Goal: Task Accomplishment & Management: Complete application form

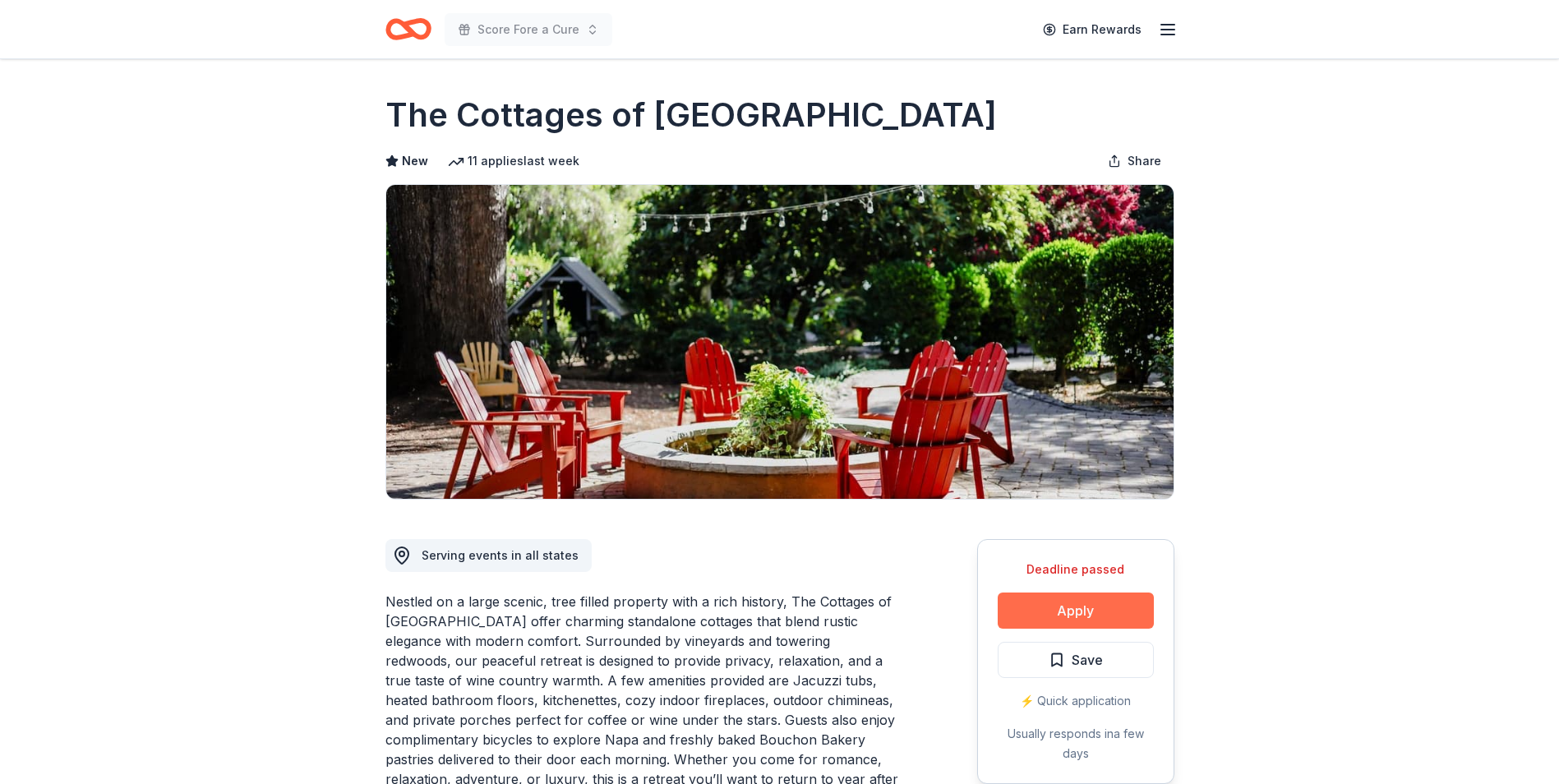
click at [1102, 606] on button "Apply" at bounding box center [1076, 610] width 156 height 36
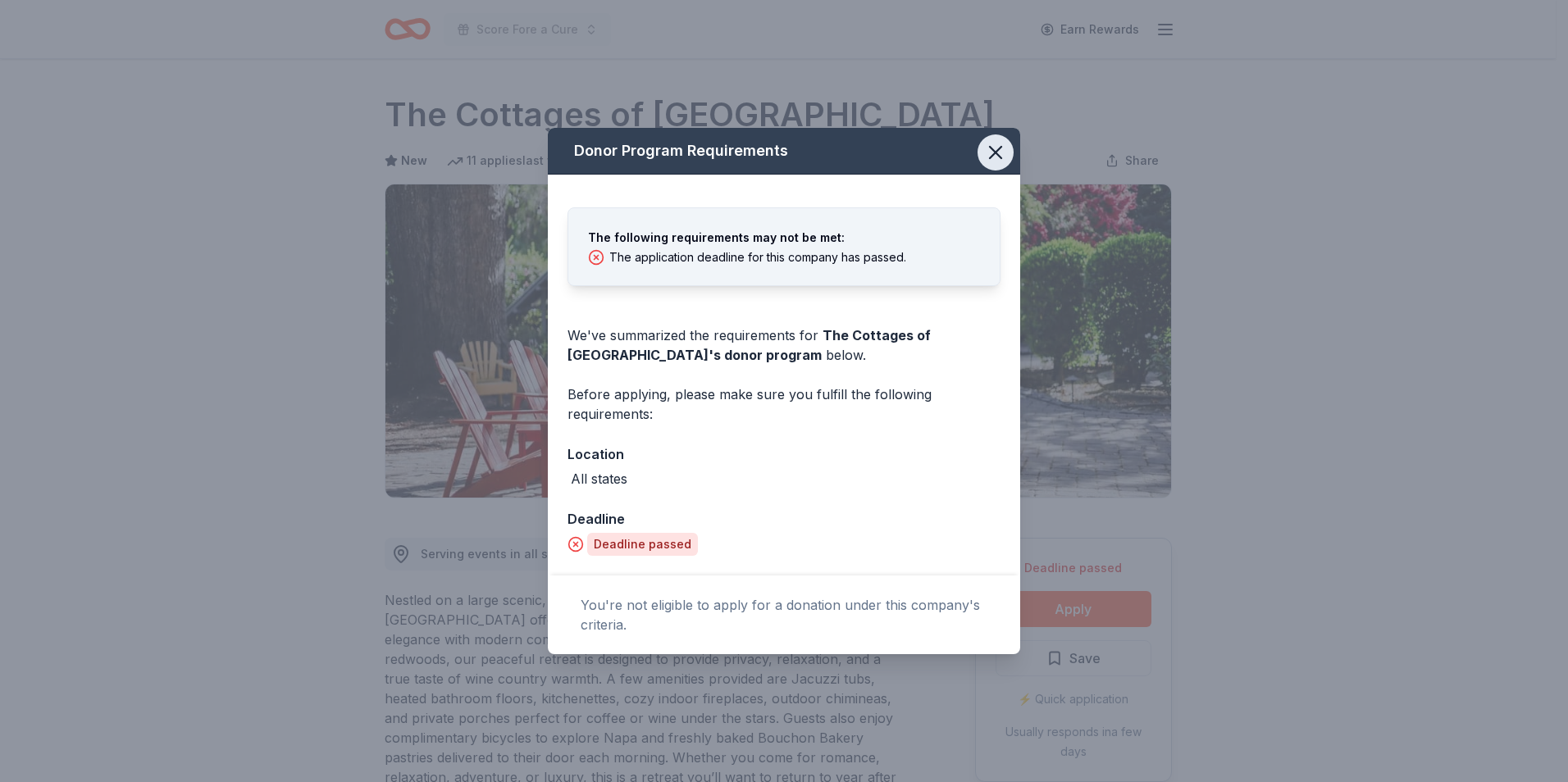
click at [995, 155] on icon "button" at bounding box center [995, 152] width 23 height 23
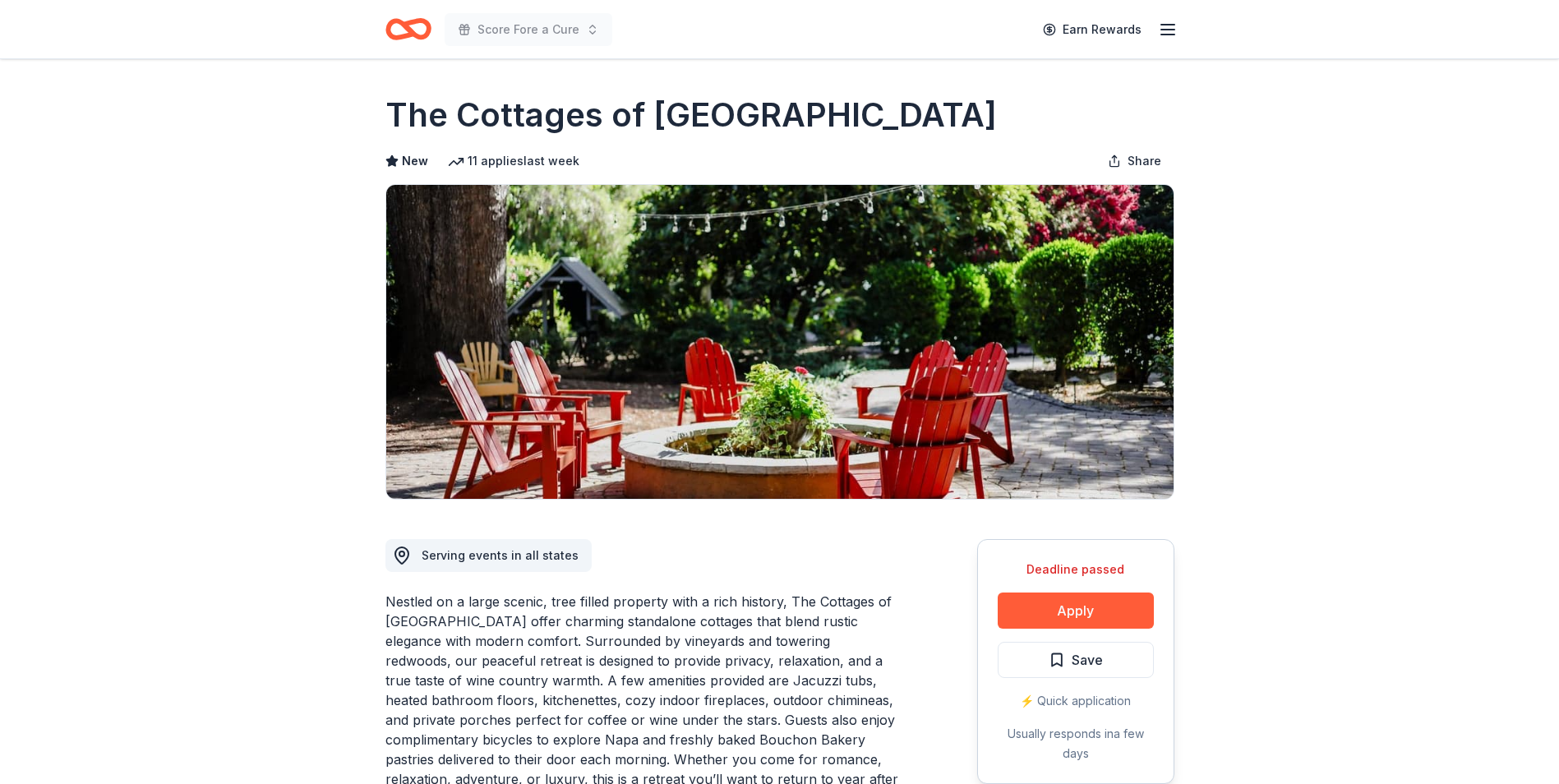
click at [417, 28] on icon "Home" at bounding box center [409, 30] width 46 height 39
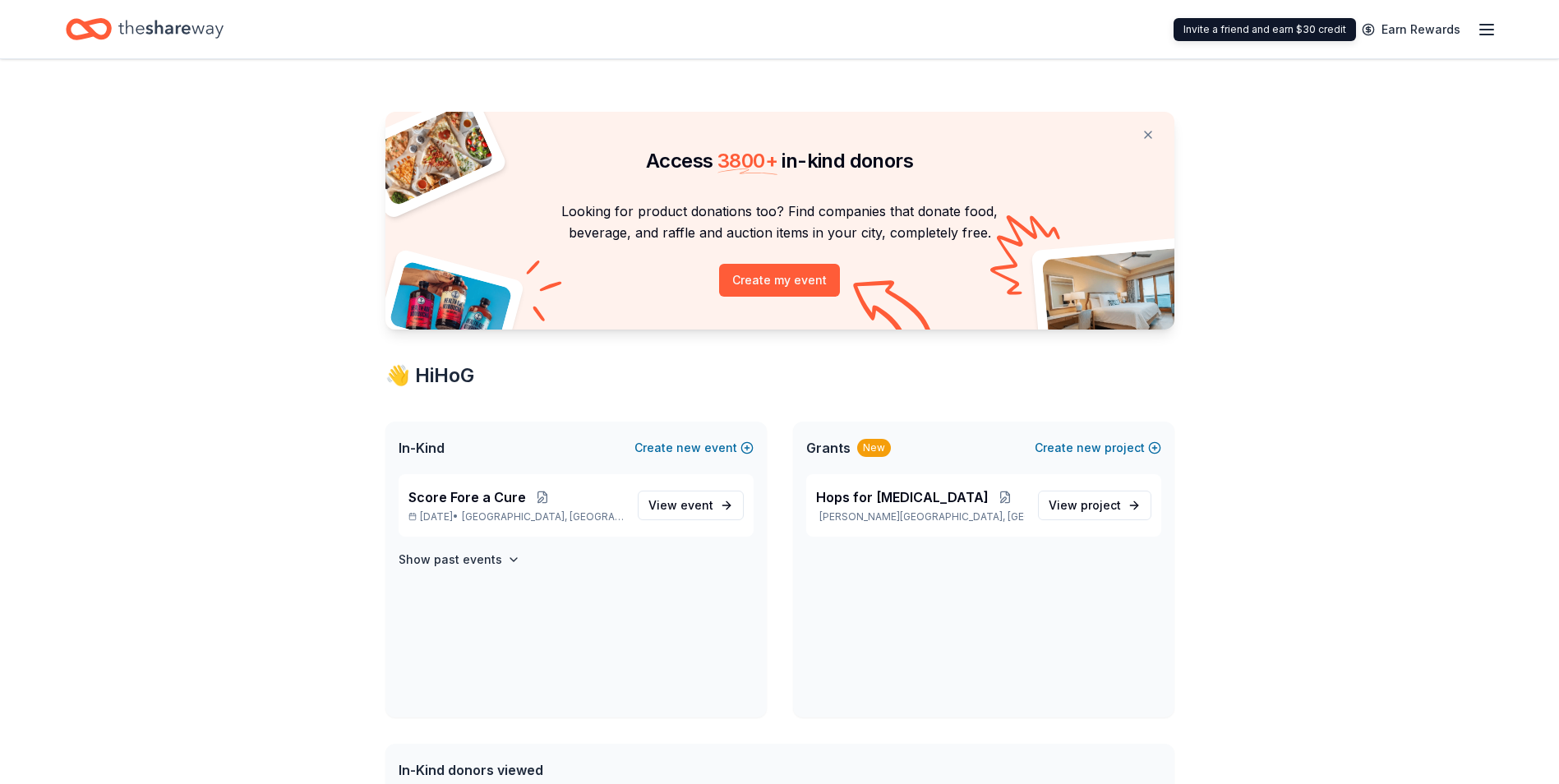
click at [1399, 13] on div "Earn Rewards" at bounding box center [1424, 30] width 145 height 39
click at [1482, 34] on line "button" at bounding box center [1487, 34] width 13 height 0
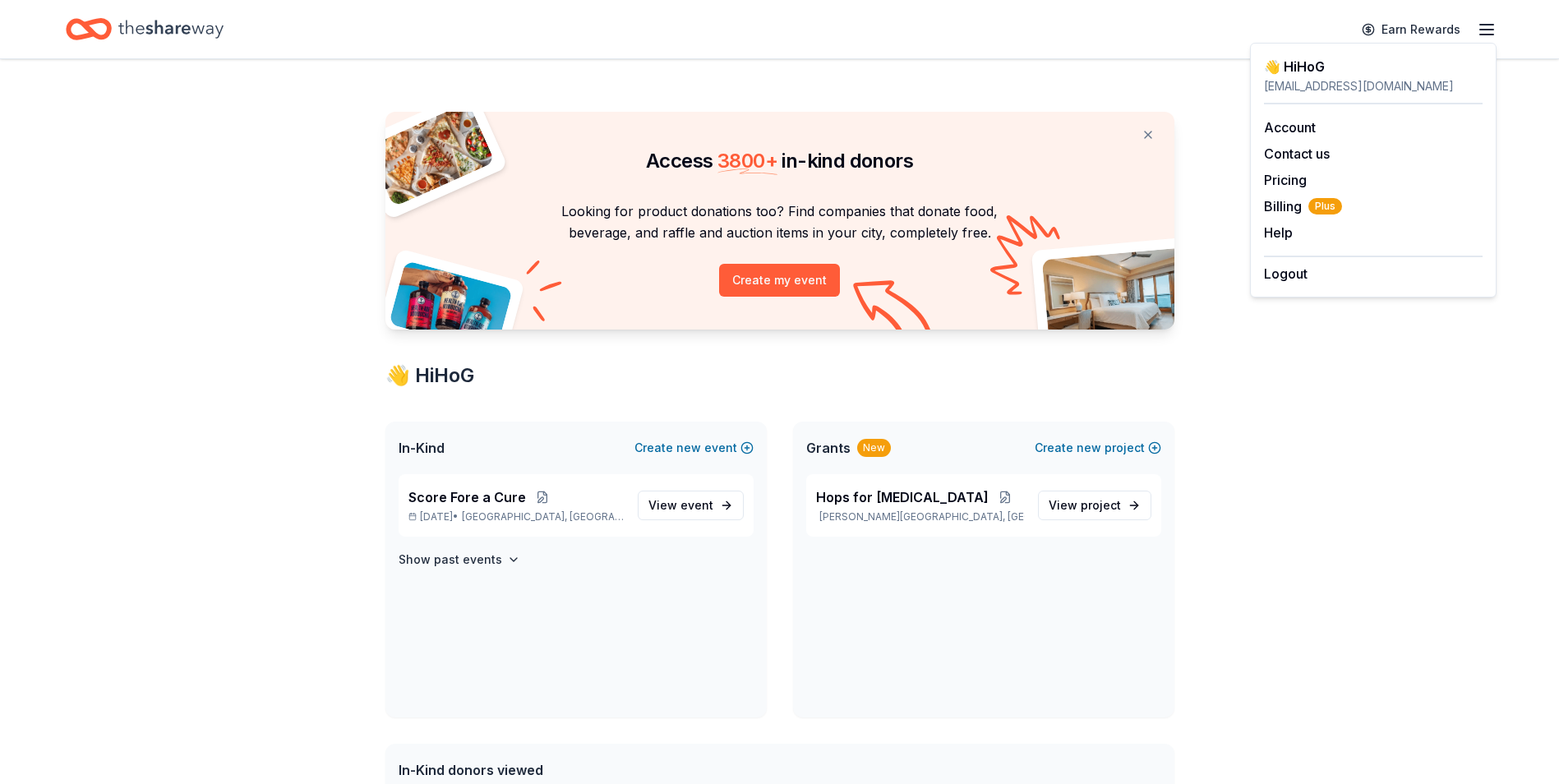
click at [60, 21] on div "Earn Rewards" at bounding box center [780, 29] width 1559 height 58
click at [206, 19] on icon "Home" at bounding box center [171, 29] width 105 height 34
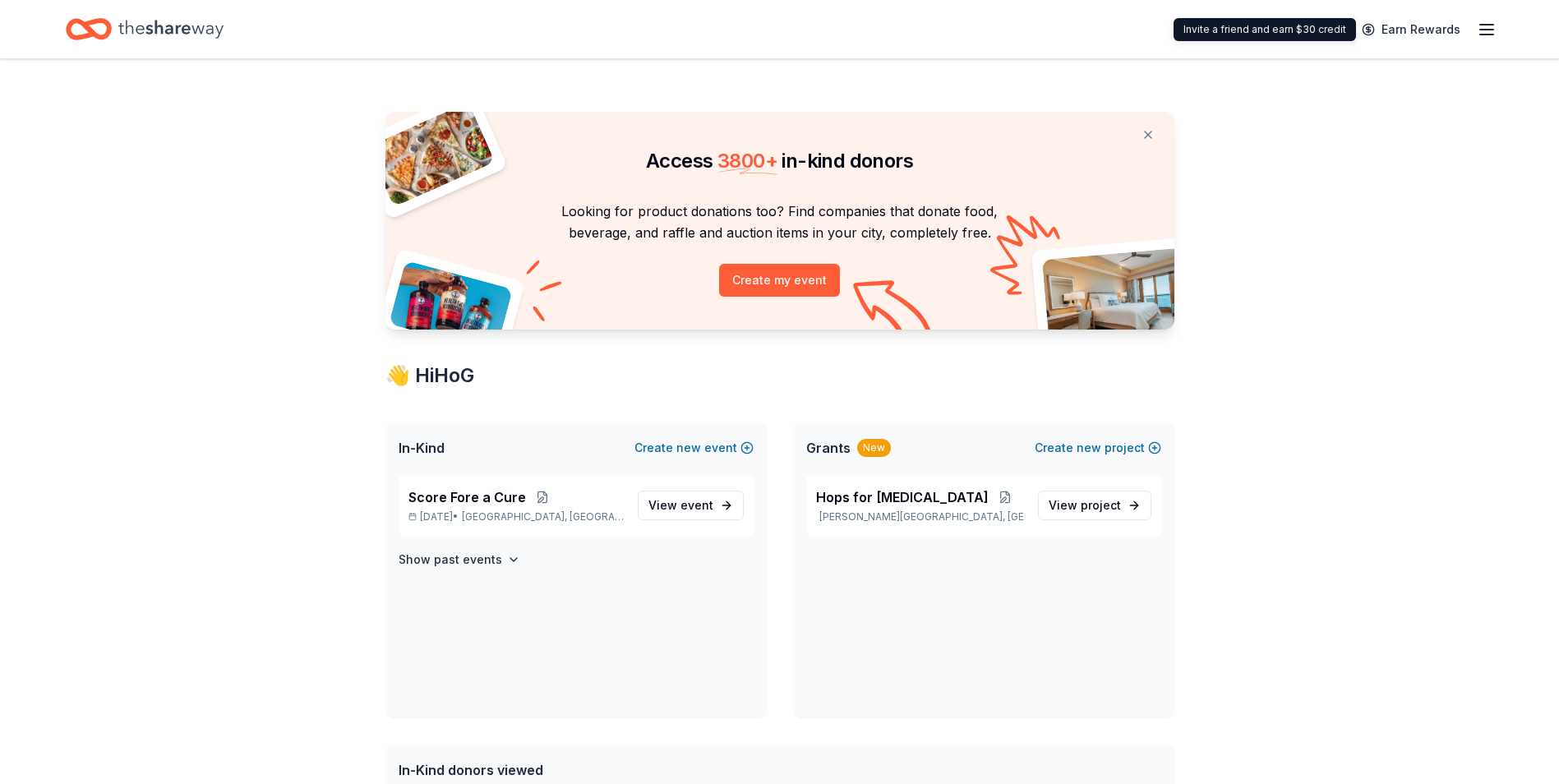
click at [1491, 16] on div "Earn Rewards" at bounding box center [1424, 30] width 145 height 39
click at [1489, 27] on icon "button" at bounding box center [1486, 29] width 19 height 19
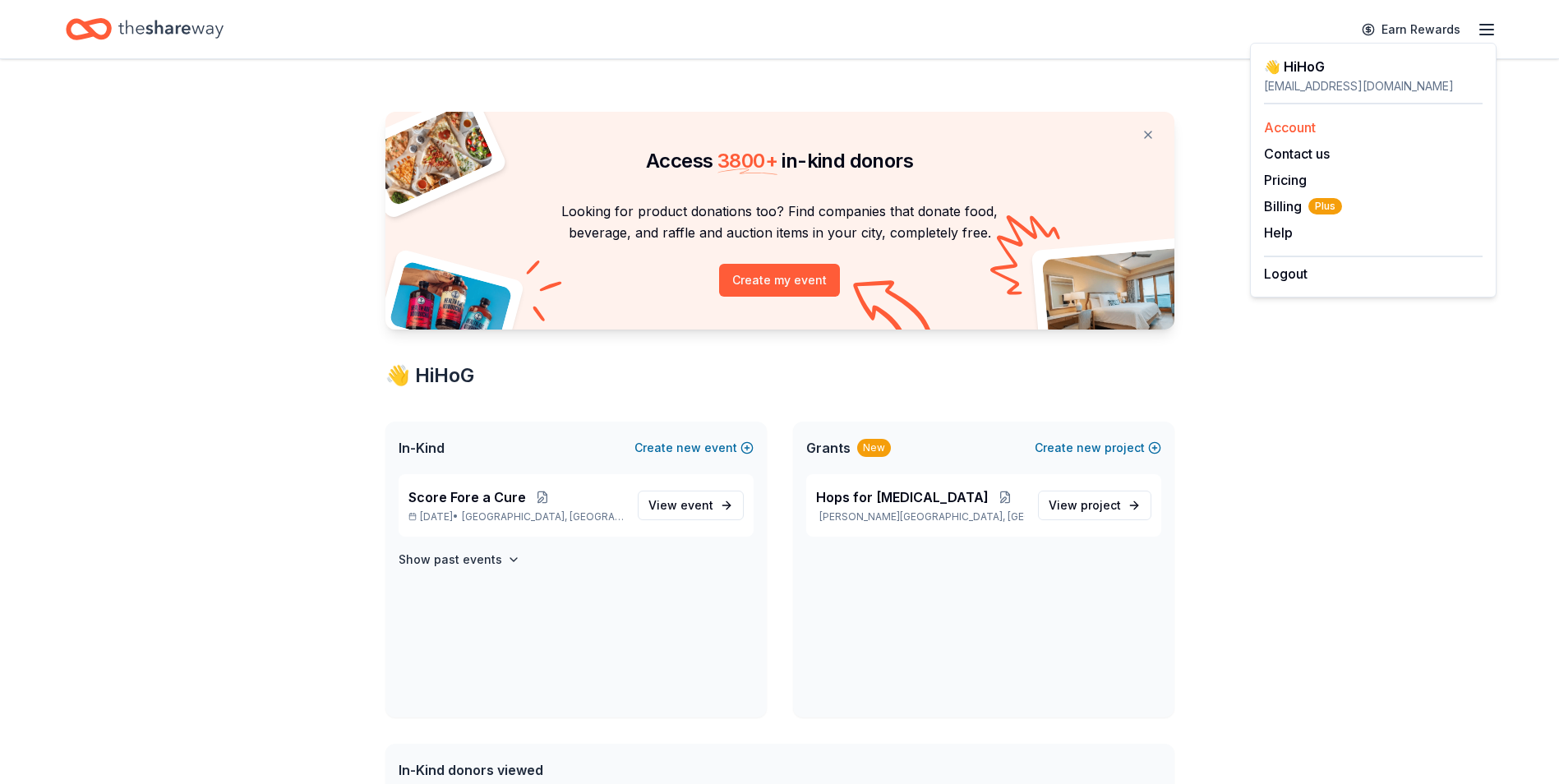
click at [1314, 125] on link "Account" at bounding box center [1290, 127] width 52 height 17
drag, startPoint x: 240, startPoint y: 593, endPoint x: 589, endPoint y: 552, distance: 351.4
click at [239, 593] on div "Access 3800 + in-kind donors Looking for product donations too? Find companies …" at bounding box center [780, 612] width 1559 height 1105
click at [457, 569] on div "Score Fore a Cure Oct 16, 2025 • Augusta, GA View event Show past events" at bounding box center [576, 596] width 381 height 244
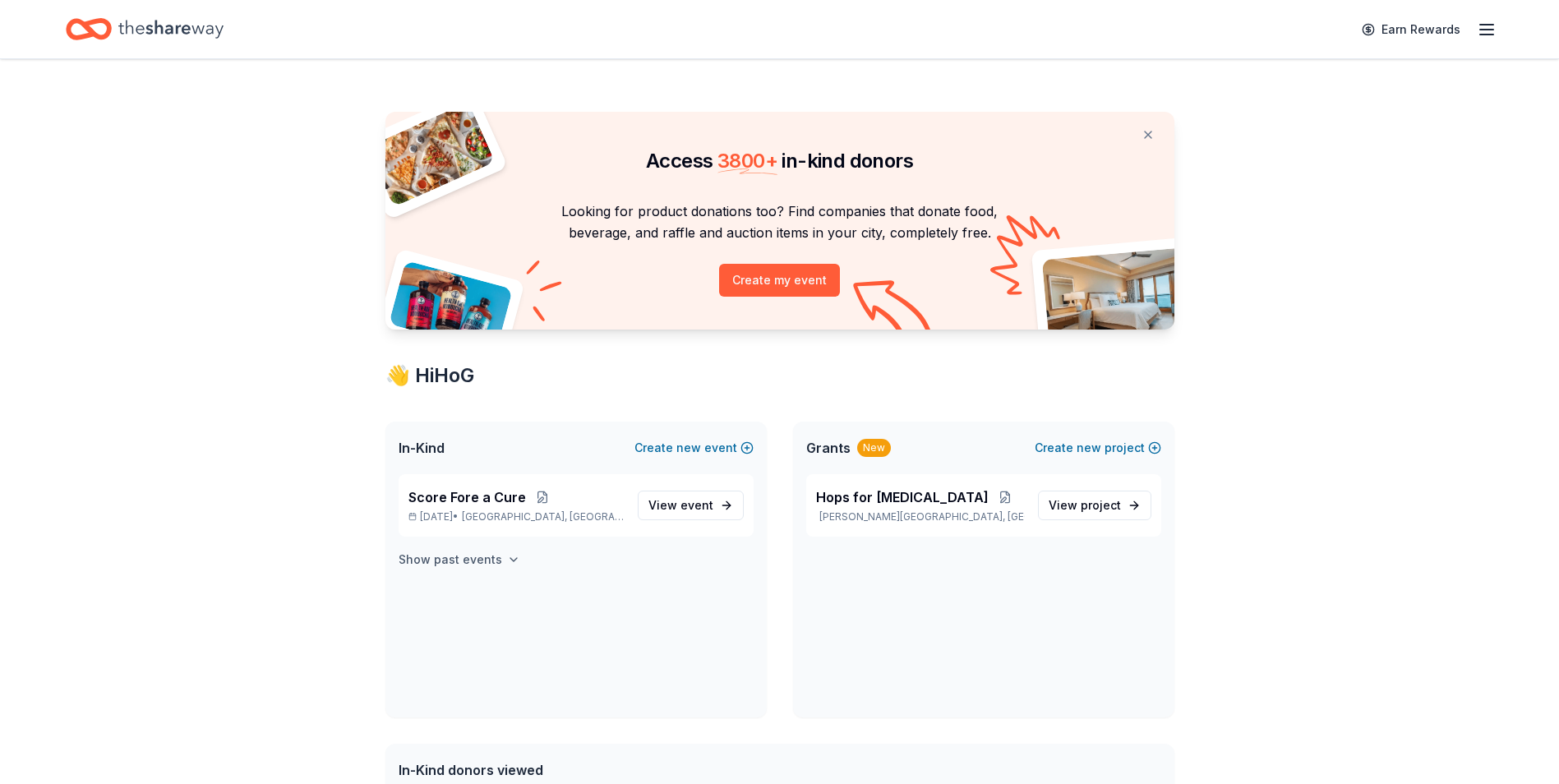
click at [460, 557] on h4 "Show past events" at bounding box center [450, 559] width 103 height 19
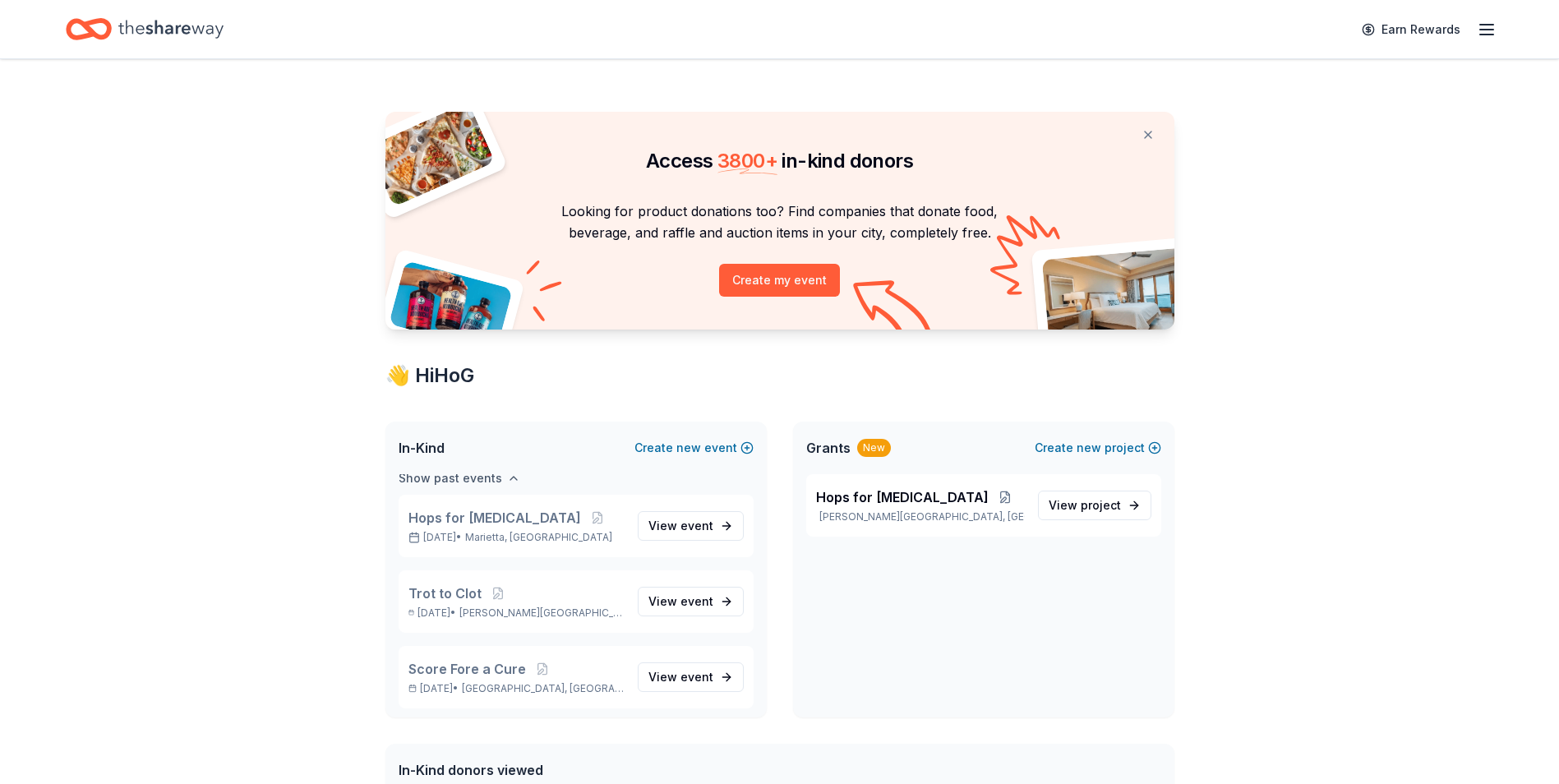
scroll to position [246, 0]
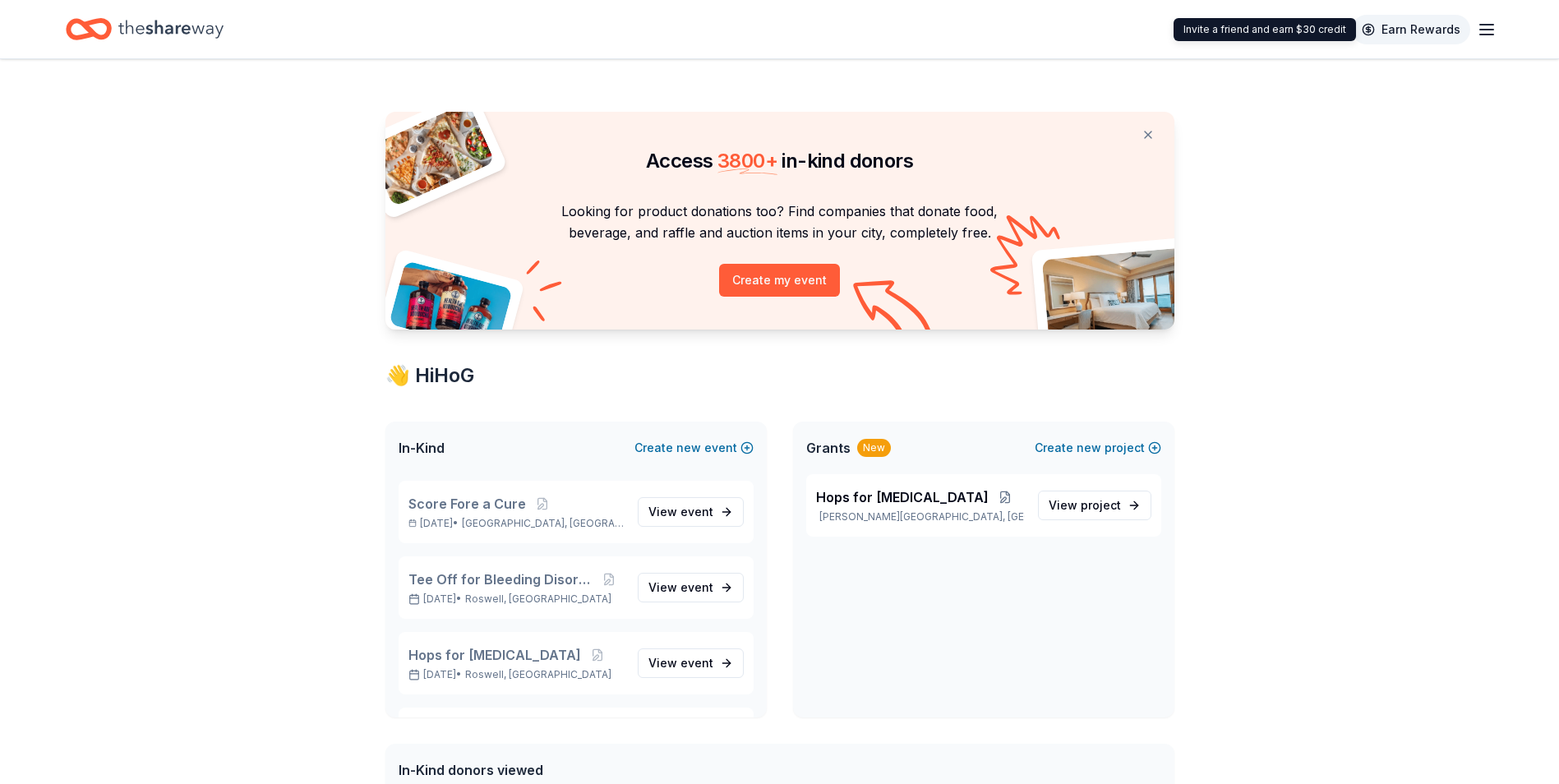
click at [1438, 30] on link "Earn Rewards" at bounding box center [1411, 30] width 118 height 30
click at [1407, 29] on link "Earn Rewards" at bounding box center [1411, 30] width 118 height 30
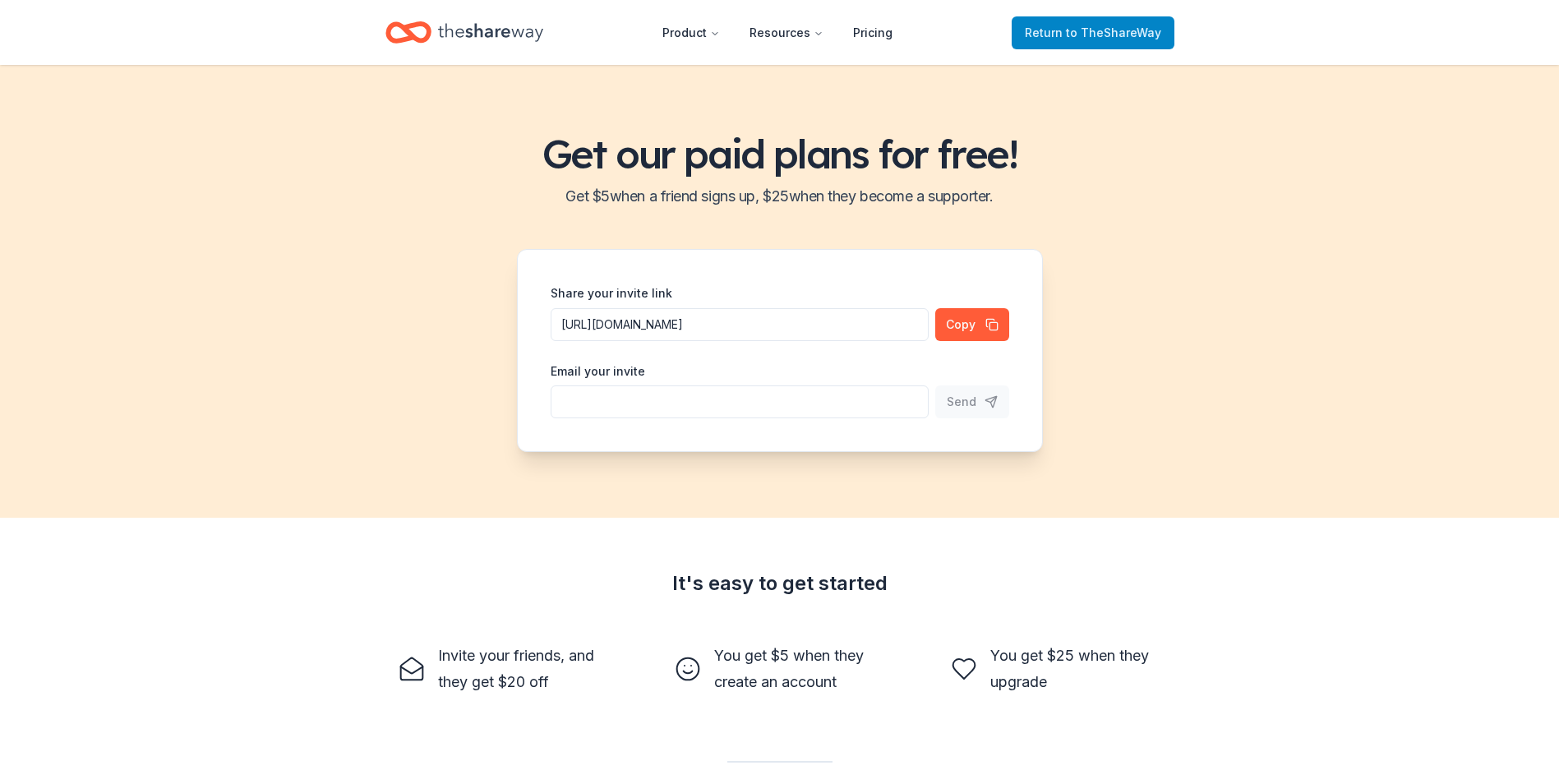
click at [1059, 27] on span "Return to TheShareWay" at bounding box center [1093, 32] width 137 height 19
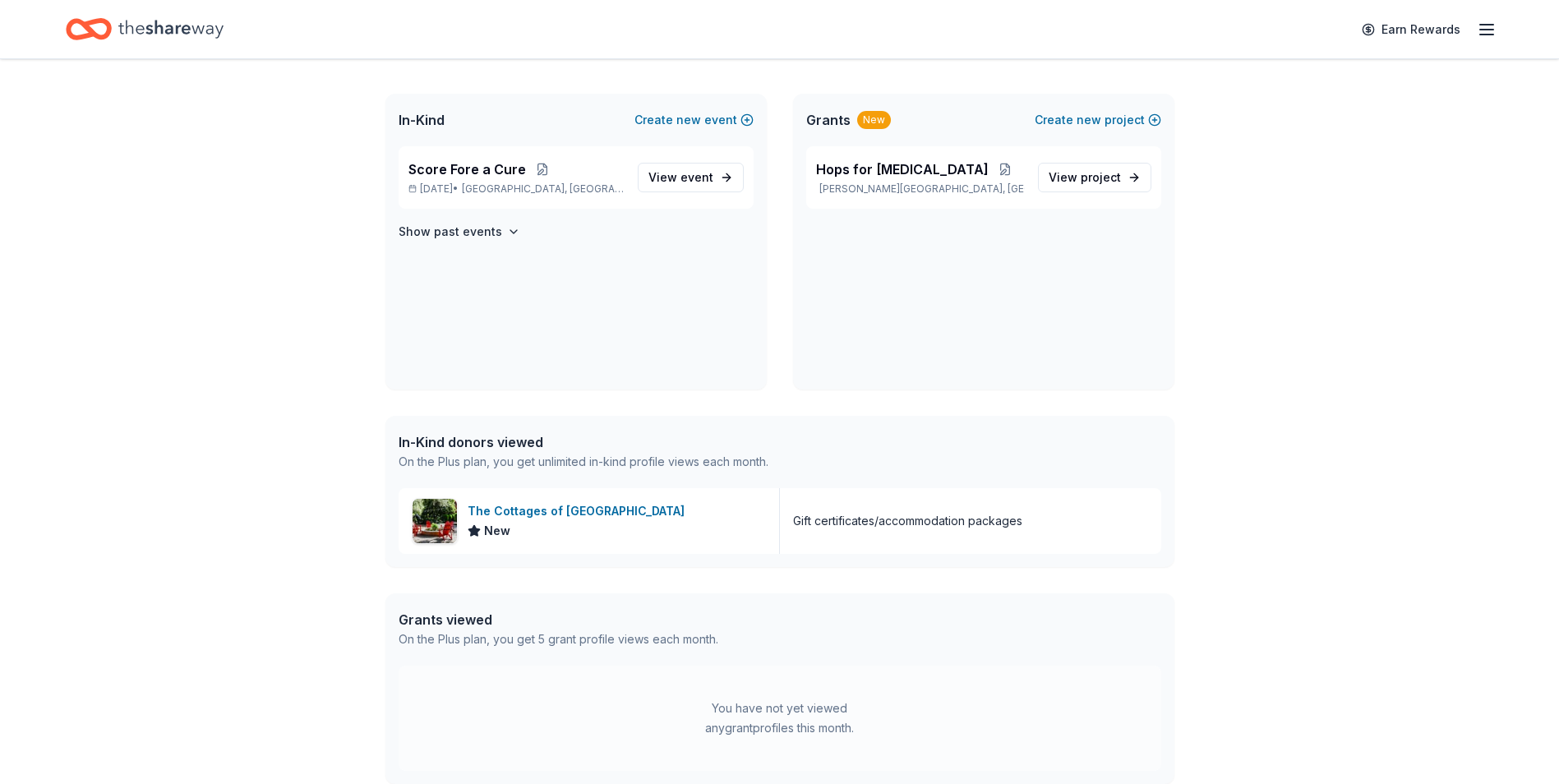
scroll to position [246, 0]
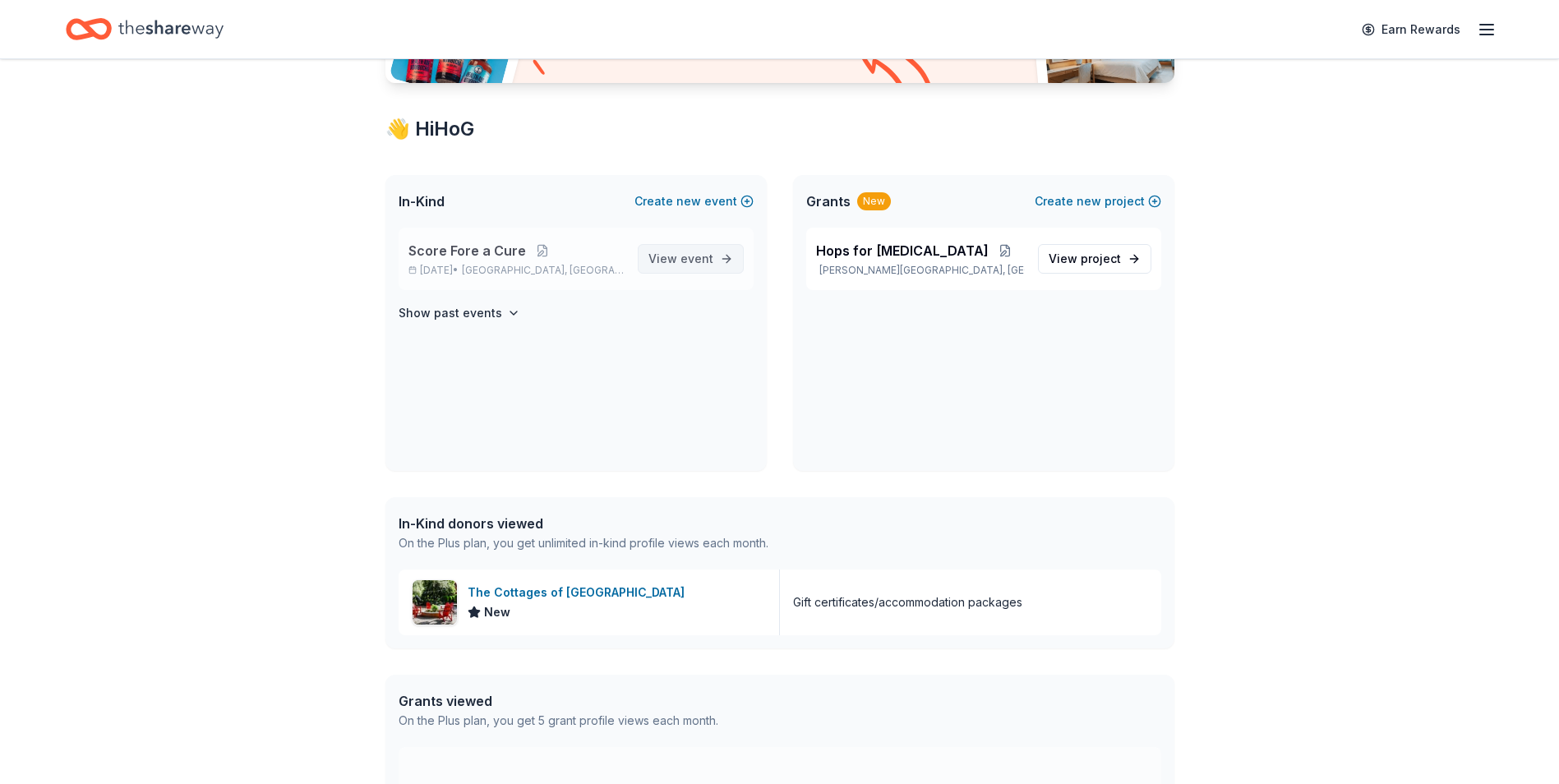
click at [677, 267] on span "View event" at bounding box center [681, 258] width 65 height 19
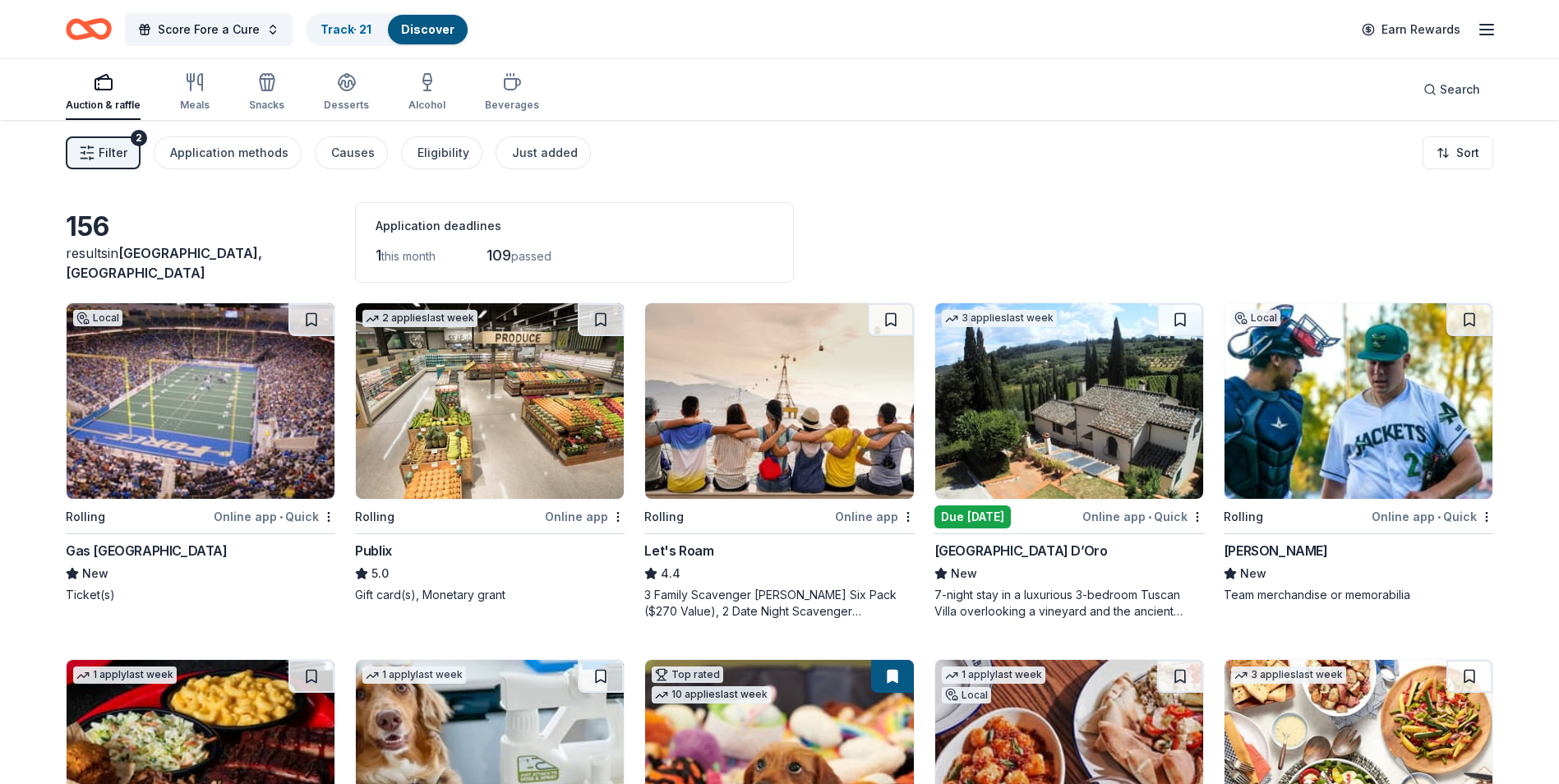
click at [992, 508] on div "Due [DATE]" at bounding box center [972, 517] width 77 height 23
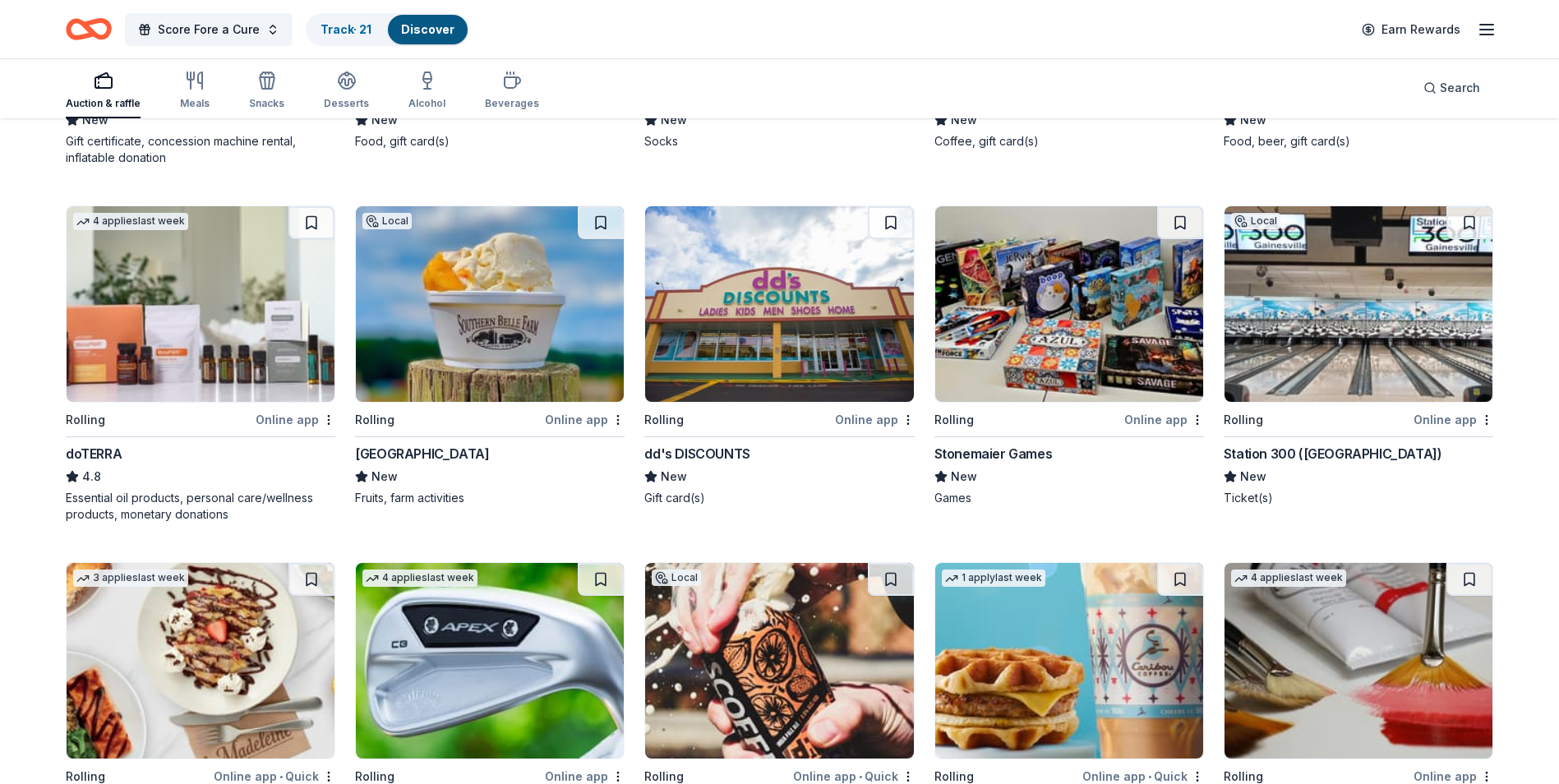
scroll to position [2812, 0]
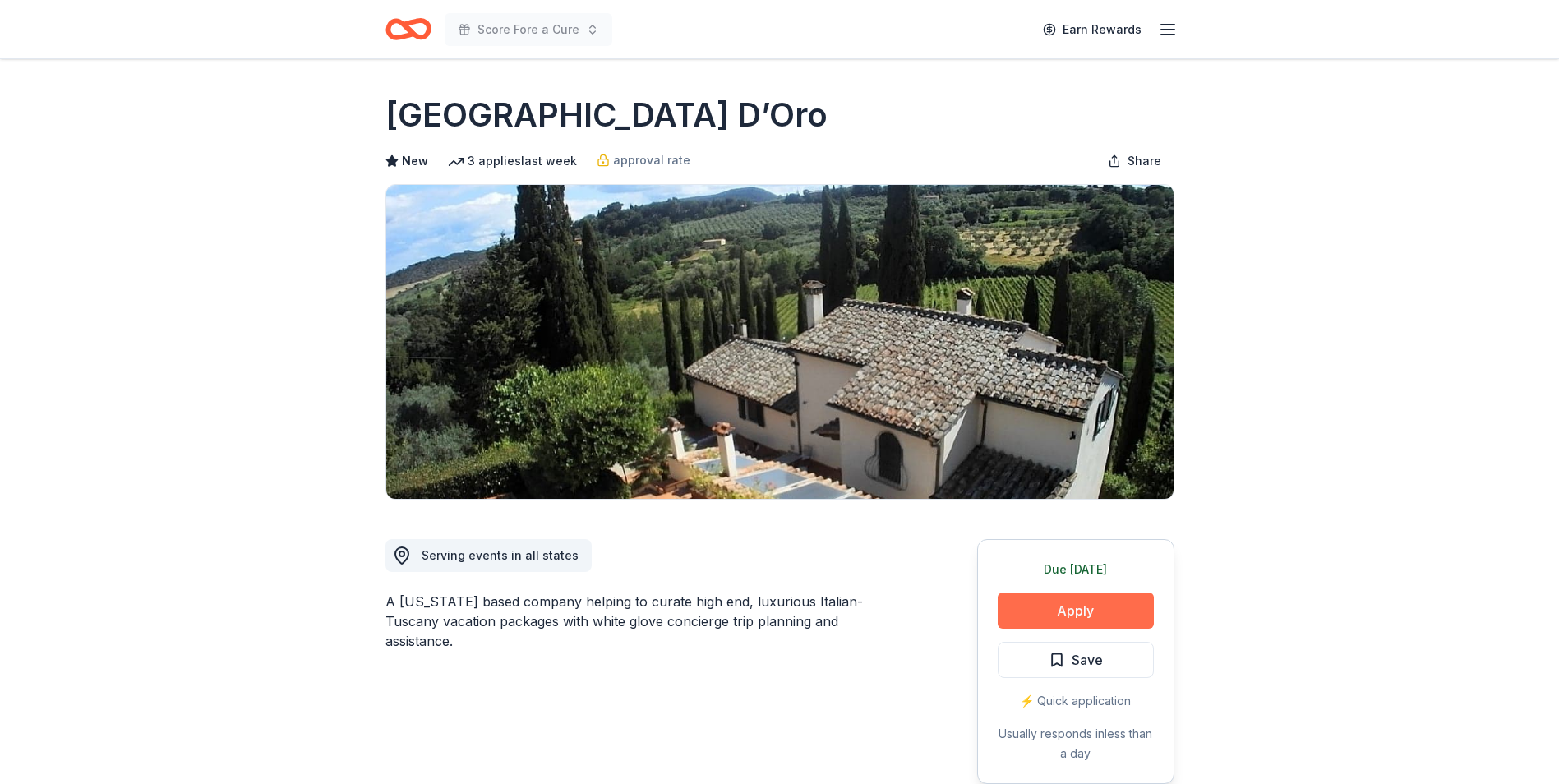
click at [1086, 612] on button "Apply" at bounding box center [1076, 610] width 156 height 36
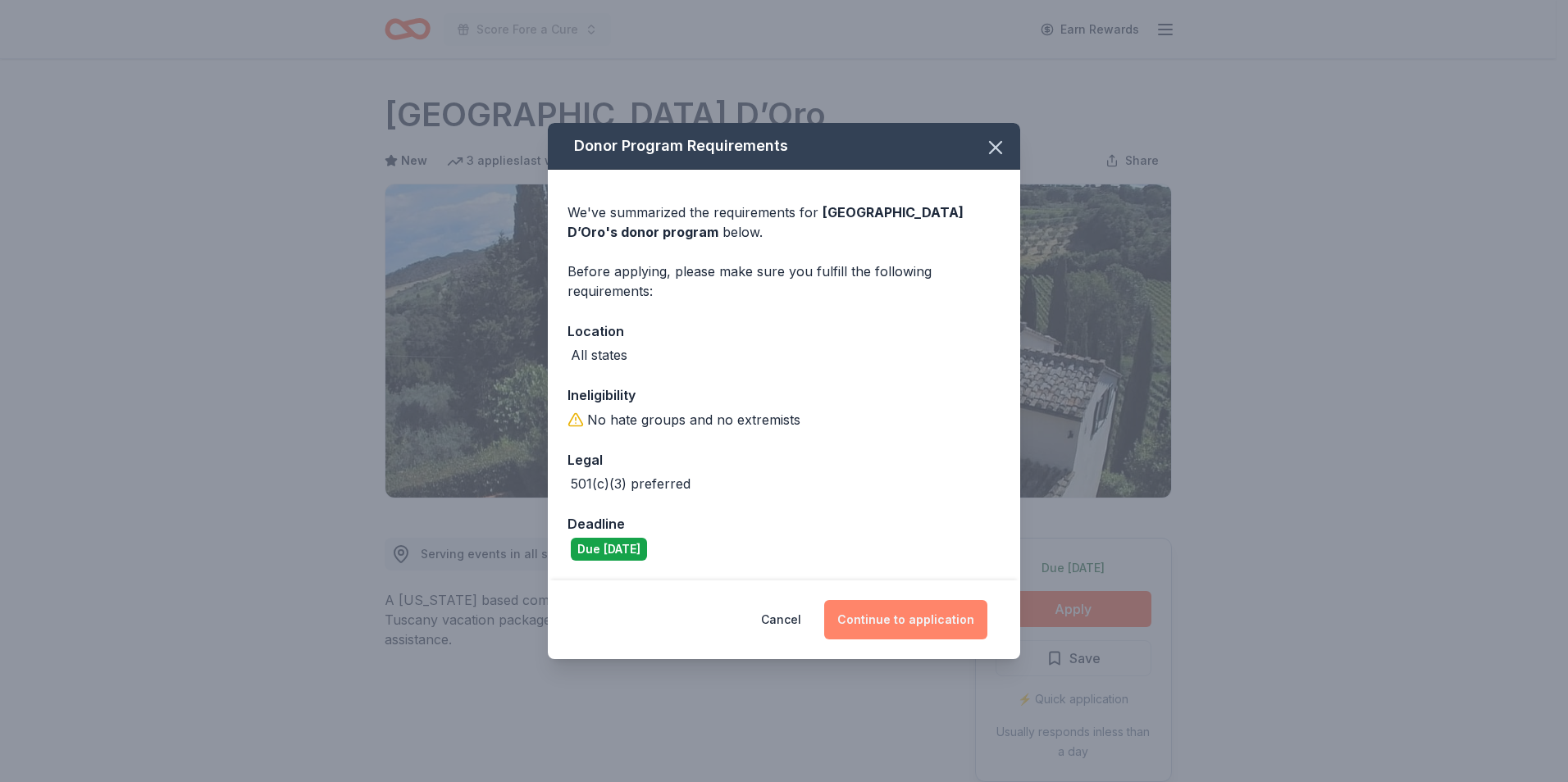
click at [905, 621] on button "Continue to application" at bounding box center [905, 619] width 163 height 40
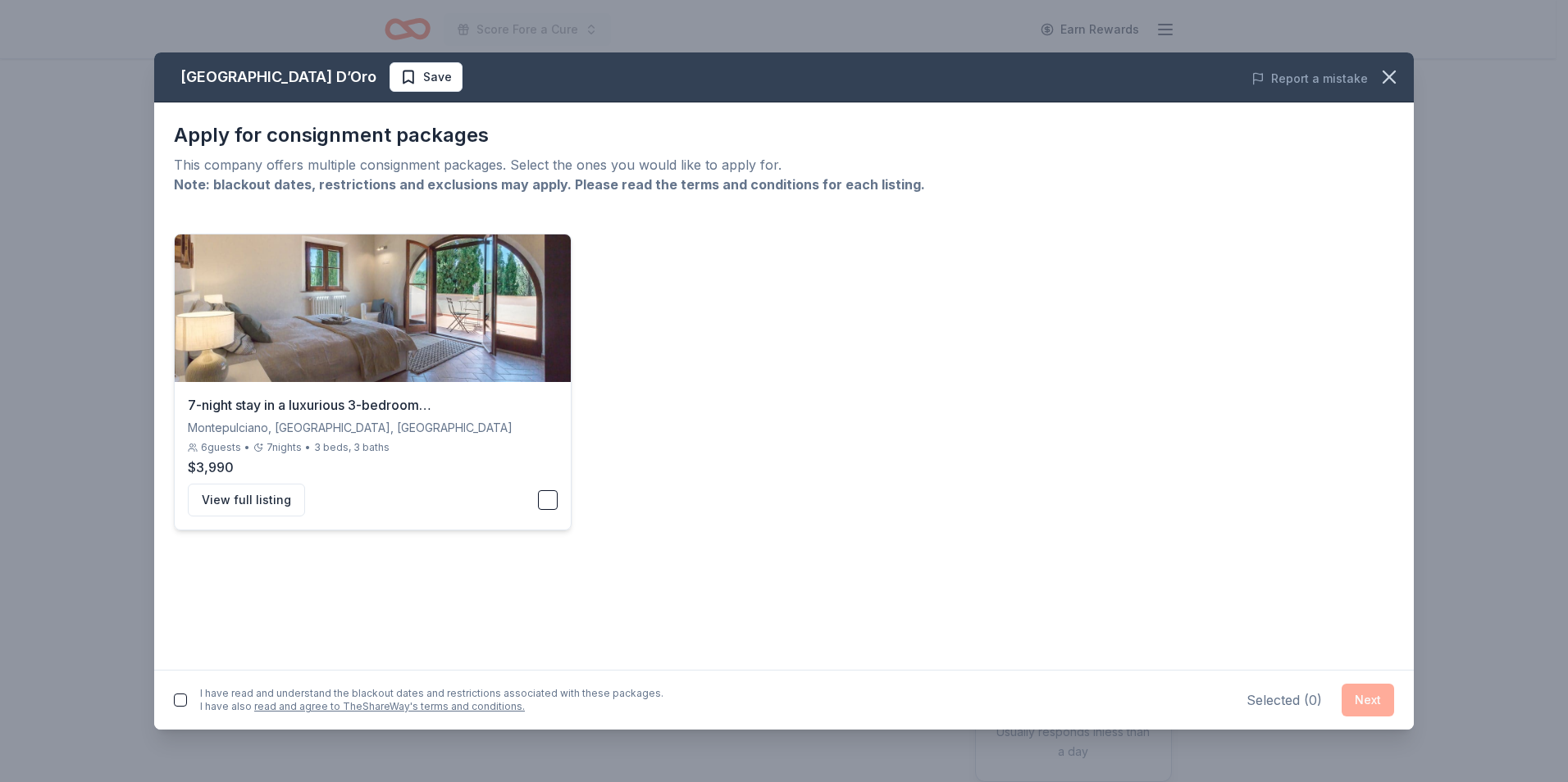
click at [547, 505] on button "button" at bounding box center [548, 500] width 19 height 19
click at [183, 700] on button "button" at bounding box center [180, 700] width 13 height 13
click at [1366, 704] on button "Next" at bounding box center [1367, 700] width 52 height 33
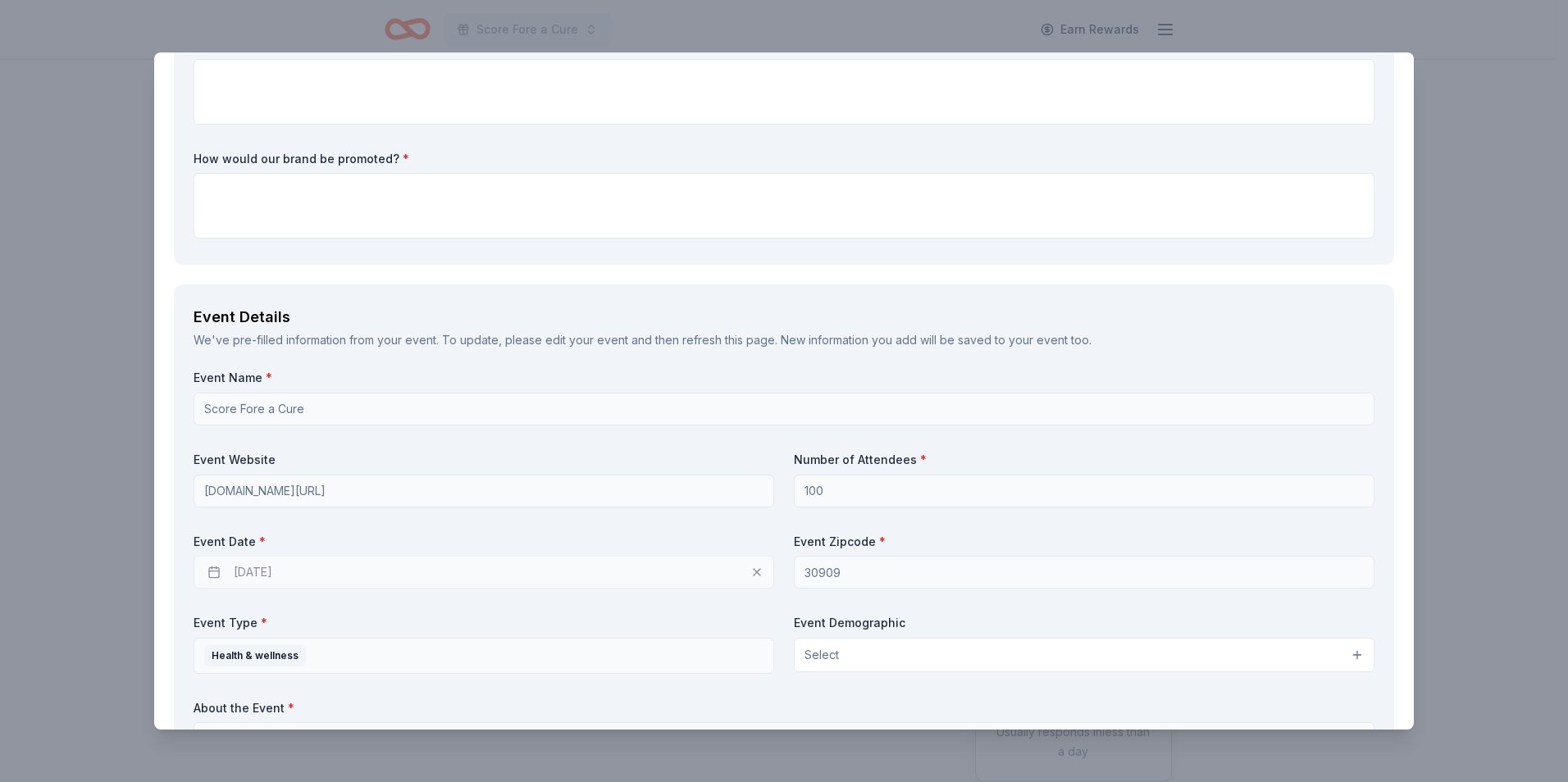
scroll to position [328, 0]
